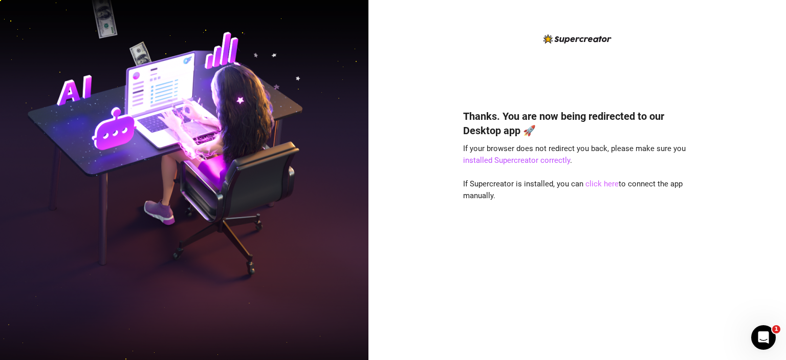
click at [607, 188] on link "click here" at bounding box center [601, 183] width 33 height 9
drag, startPoint x: 373, startPoint y: 19, endPoint x: 75, endPoint y: 182, distance: 339.0
click at [75, 182] on img at bounding box center [184, 180] width 368 height 462
click at [583, 71] on div "Thanks. You are now being redirected to our Desktop app 🚀 If your browser does …" at bounding box center [577, 188] width 228 height 311
click at [503, 56] on div "Thanks. You are now being redirected to our Desktop app 🚀 If your browser does …" at bounding box center [577, 188] width 228 height 311
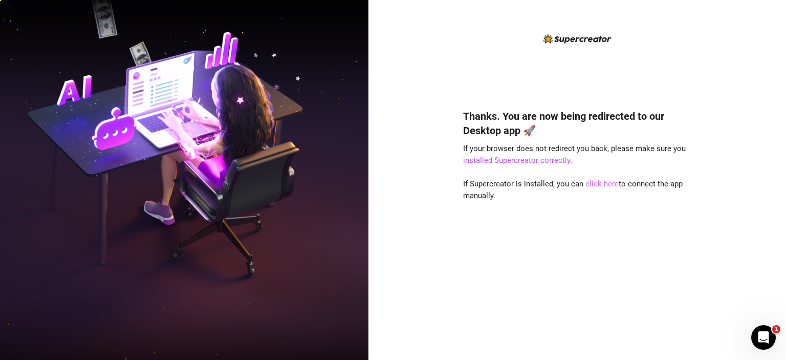
click at [609, 186] on link "click here" at bounding box center [601, 183] width 33 height 9
click at [192, 109] on img at bounding box center [184, 180] width 368 height 462
click at [29, 111] on img at bounding box center [184, 180] width 368 height 462
click at [439, 83] on div "Thanks. You are now being redirected to our Desktop app 🚀 If your browser does …" at bounding box center [577, 180] width 418 height 360
click at [593, 184] on link "click here" at bounding box center [601, 183] width 33 height 9
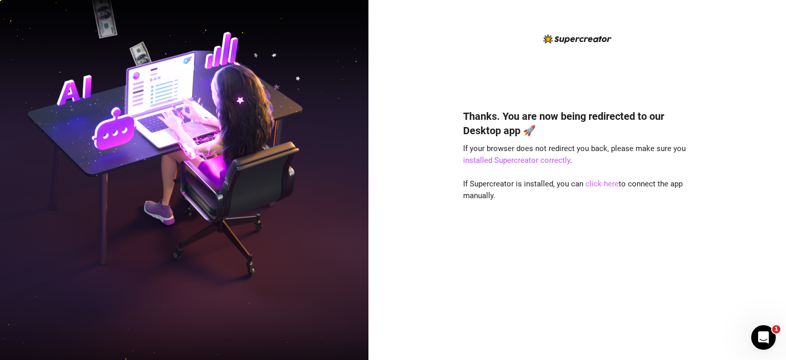
click at [593, 184] on link "click here" at bounding box center [601, 183] width 33 height 9
click at [600, 183] on link "click here" at bounding box center [601, 183] width 33 height 9
click at [596, 183] on link "click here" at bounding box center [601, 183] width 33 height 9
click at [592, 184] on link "click here" at bounding box center [601, 183] width 33 height 9
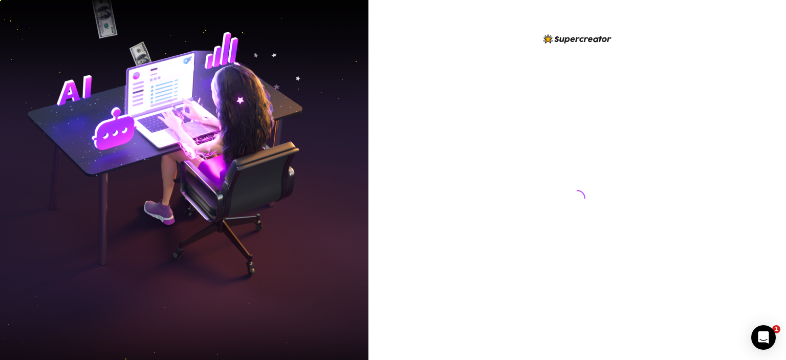
click at [477, 149] on div at bounding box center [577, 188] width 228 height 311
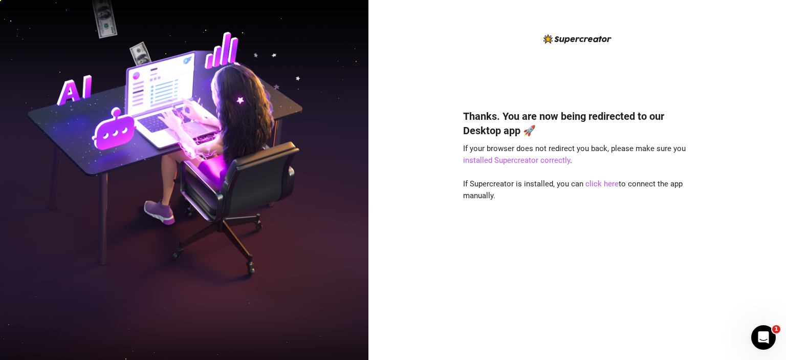
drag, startPoint x: 560, startPoint y: 166, endPoint x: 508, endPoint y: 143, distance: 57.1
click at [560, 166] on div "Thanks. You are now being redirected to our Desktop app 🚀 If your browser does …" at bounding box center [577, 219] width 228 height 248
click at [600, 186] on link "click here" at bounding box center [601, 183] width 33 height 9
click at [595, 184] on link "click here" at bounding box center [601, 183] width 33 height 9
click at [598, 182] on link "click here" at bounding box center [601, 183] width 33 height 9
